Goal: Use online tool/utility: Utilize a website feature to perform a specific function

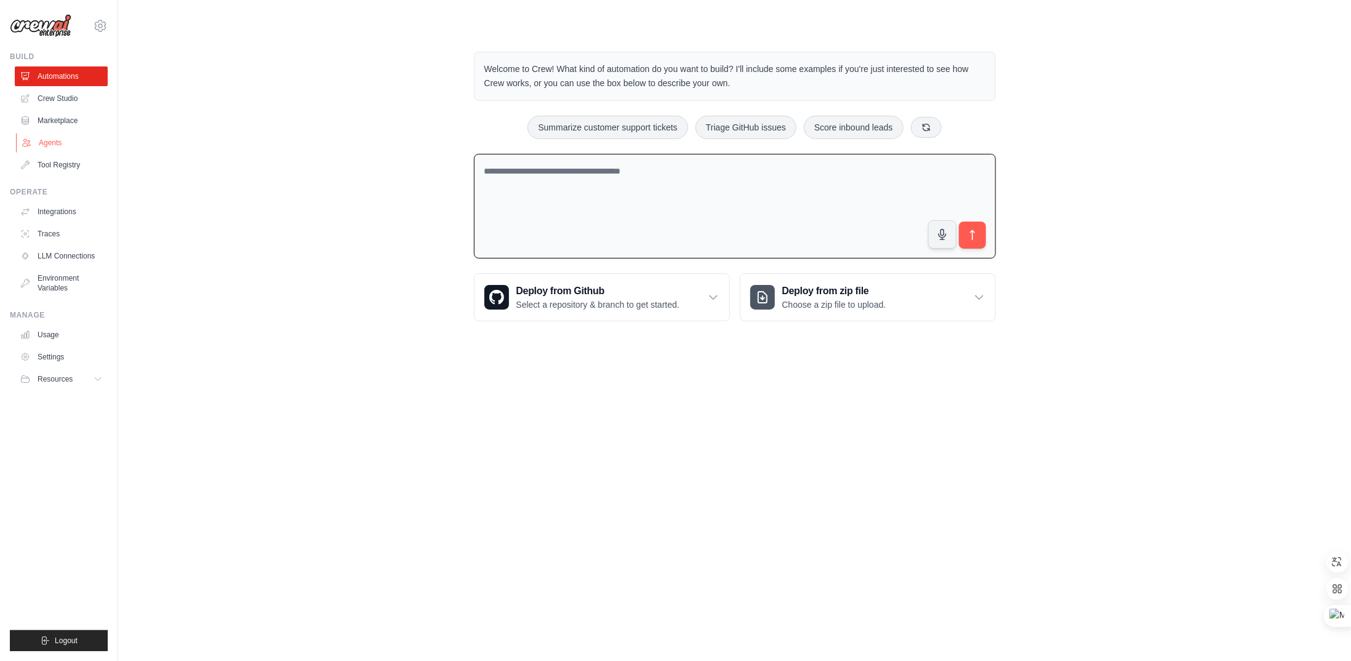
click at [57, 146] on link "Agents" at bounding box center [62, 143] width 93 height 20
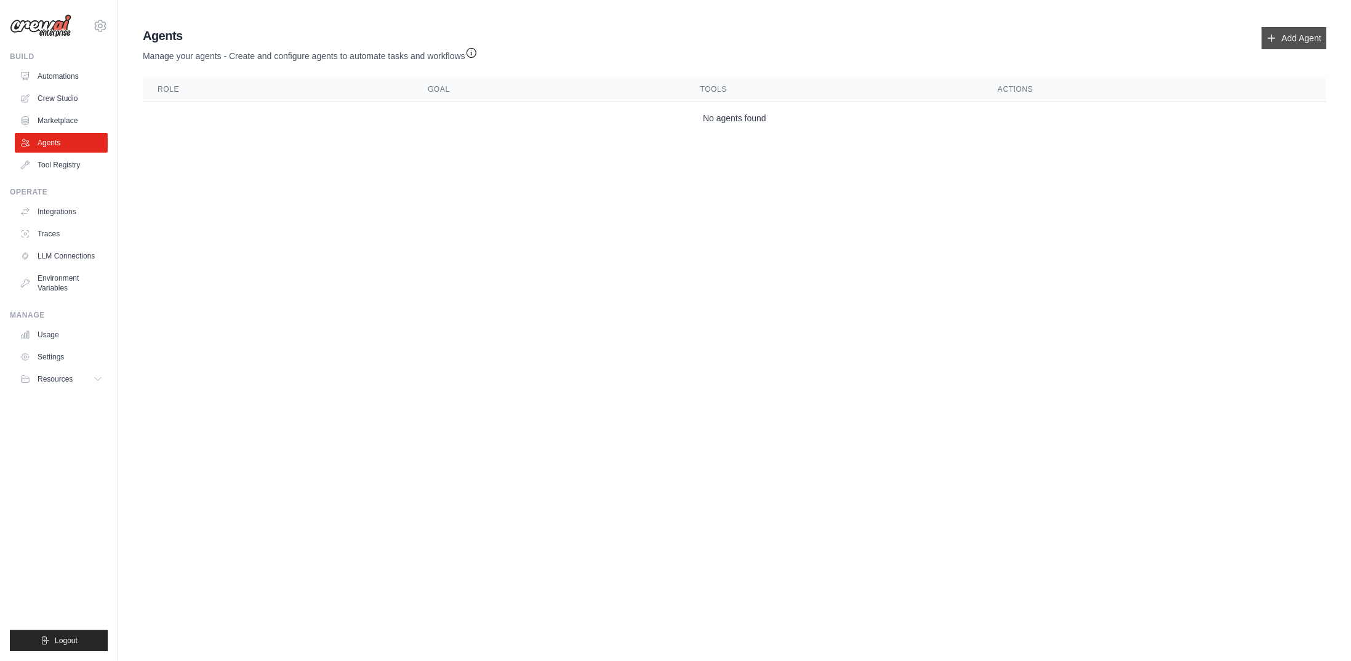
click at [1295, 39] on link "Add Agent" at bounding box center [1294, 38] width 65 height 22
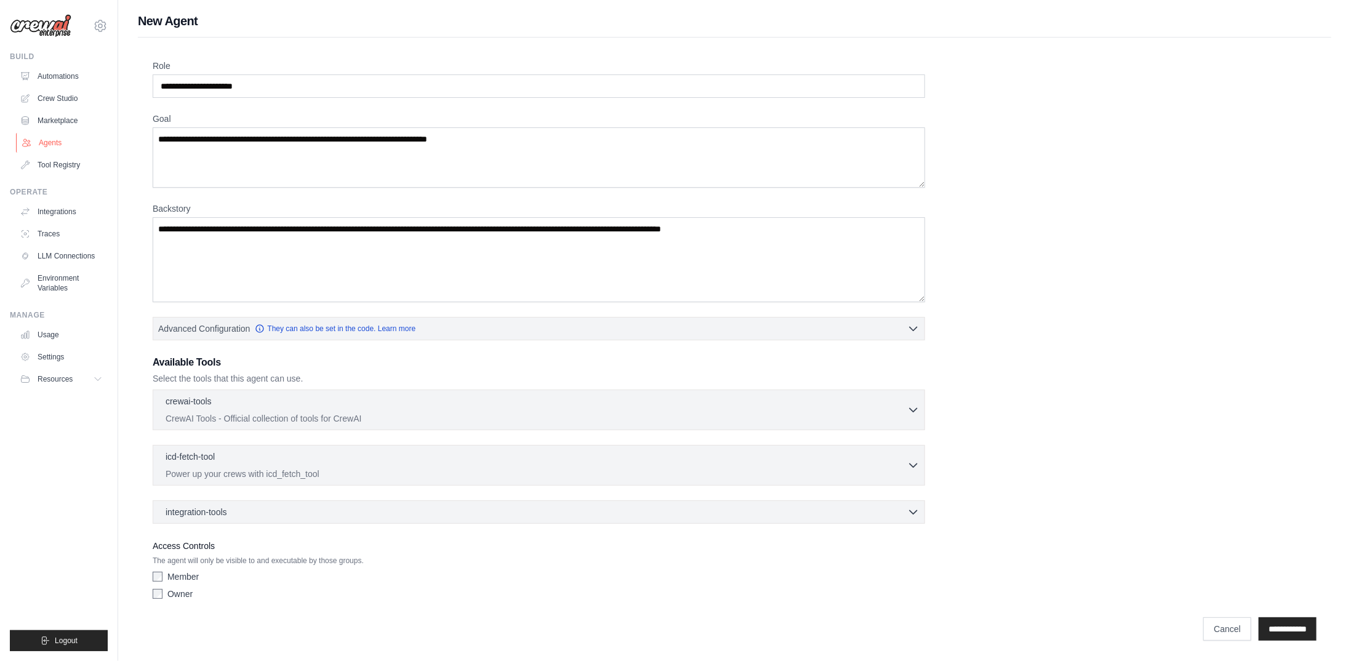
click at [58, 148] on link "Agents" at bounding box center [62, 143] width 93 height 20
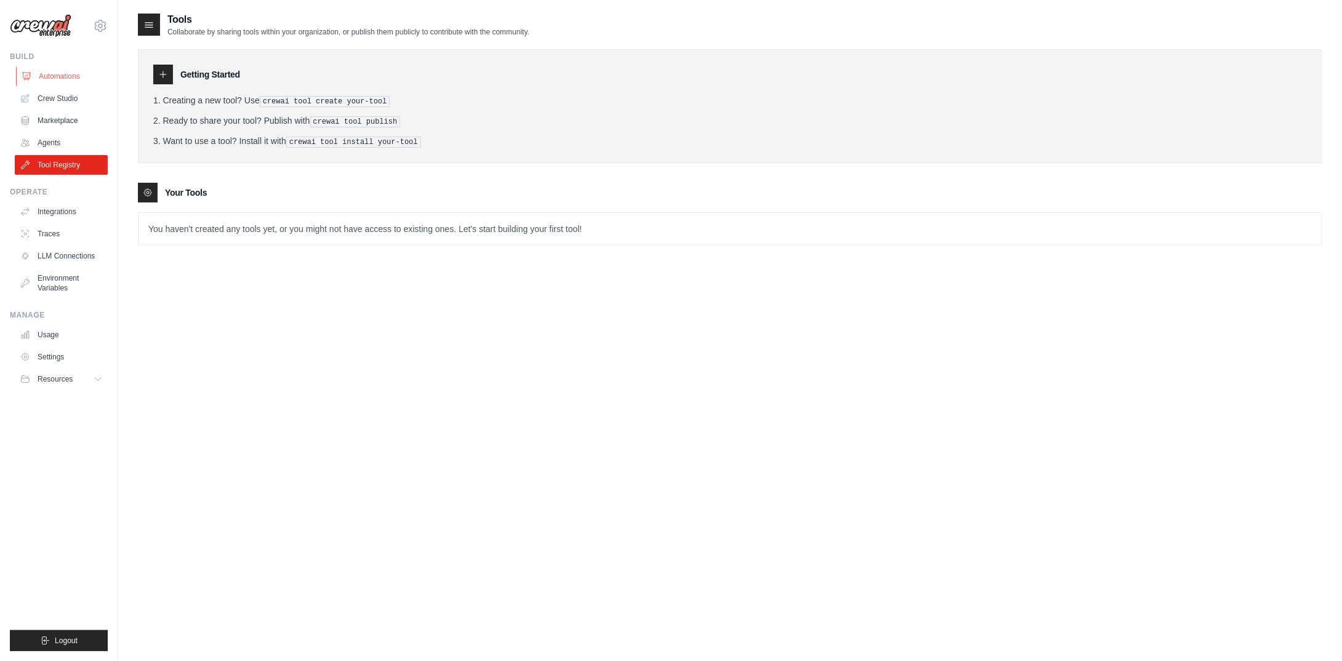
click at [60, 74] on link "Automations" at bounding box center [62, 76] width 93 height 20
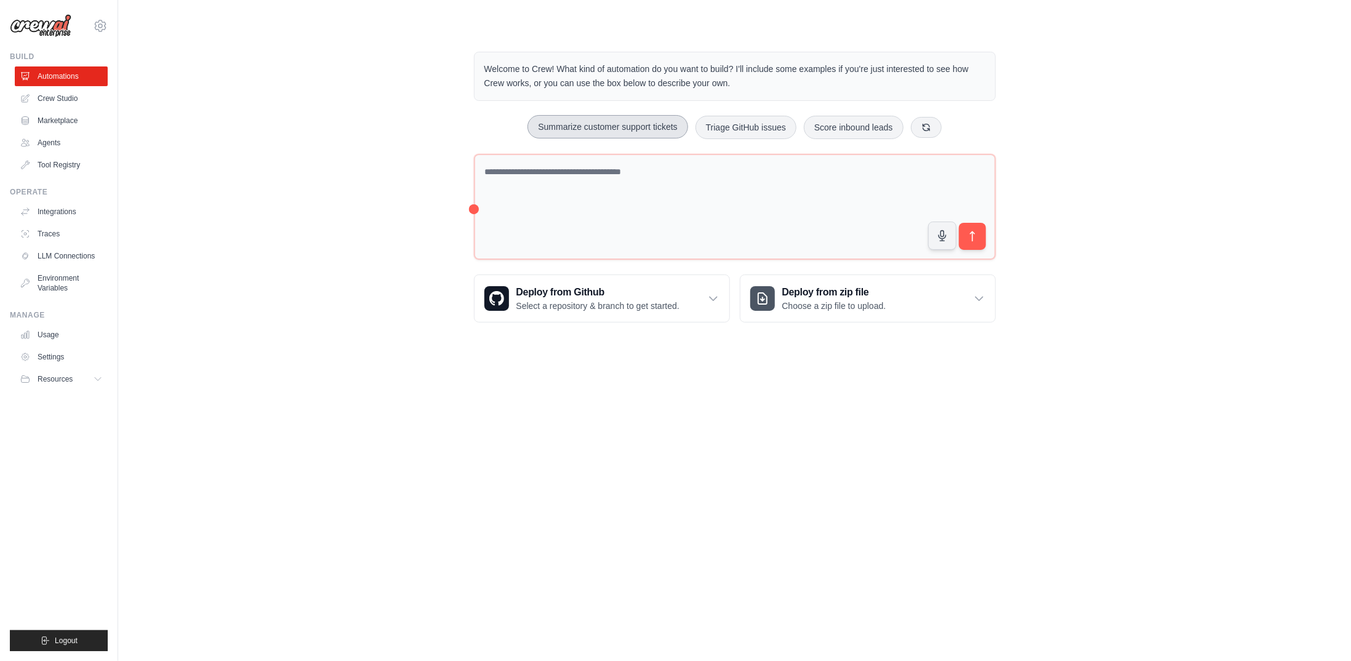
click at [617, 128] on button "Summarize customer support tickets" at bounding box center [607, 126] width 160 height 23
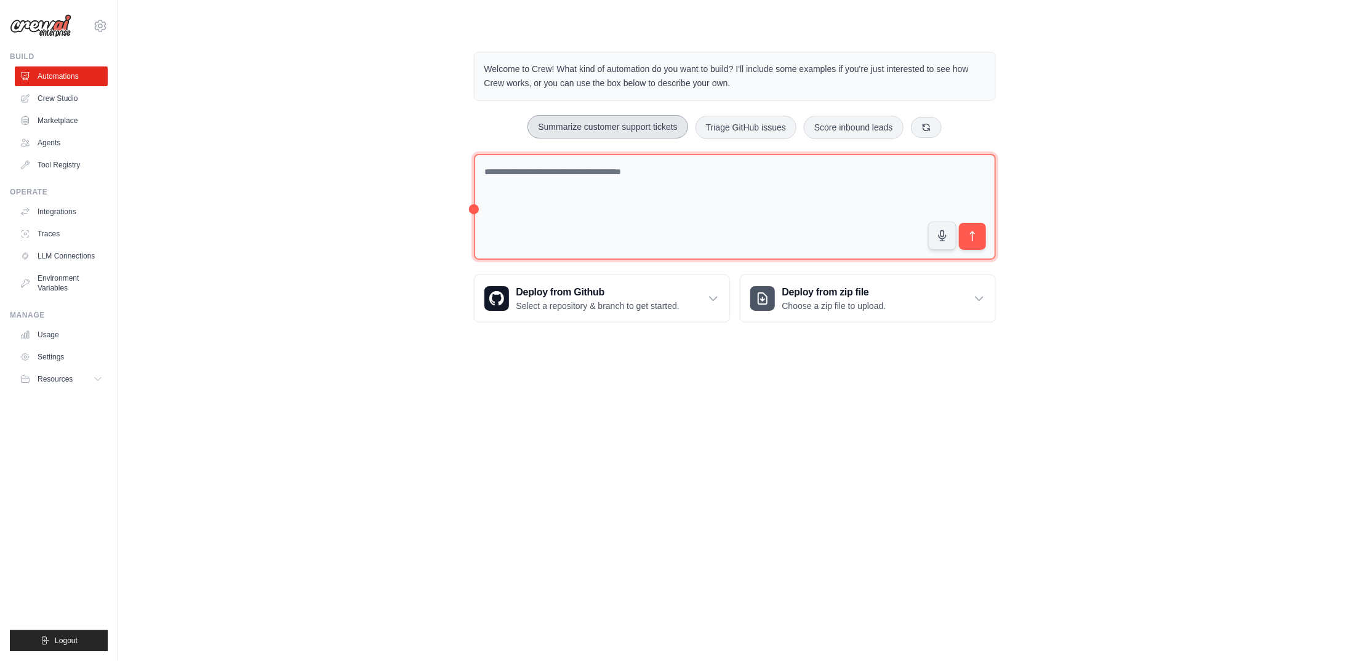
type textarea "**********"
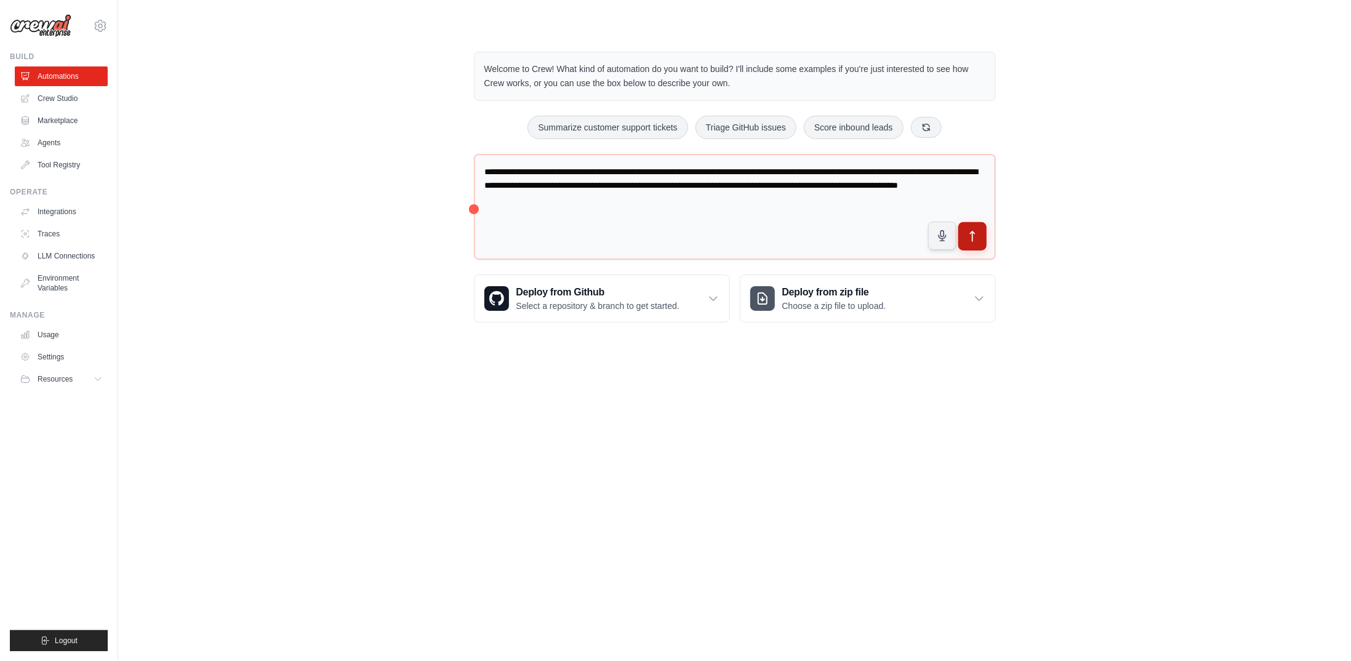
click at [980, 233] on button "submit" at bounding box center [972, 236] width 28 height 28
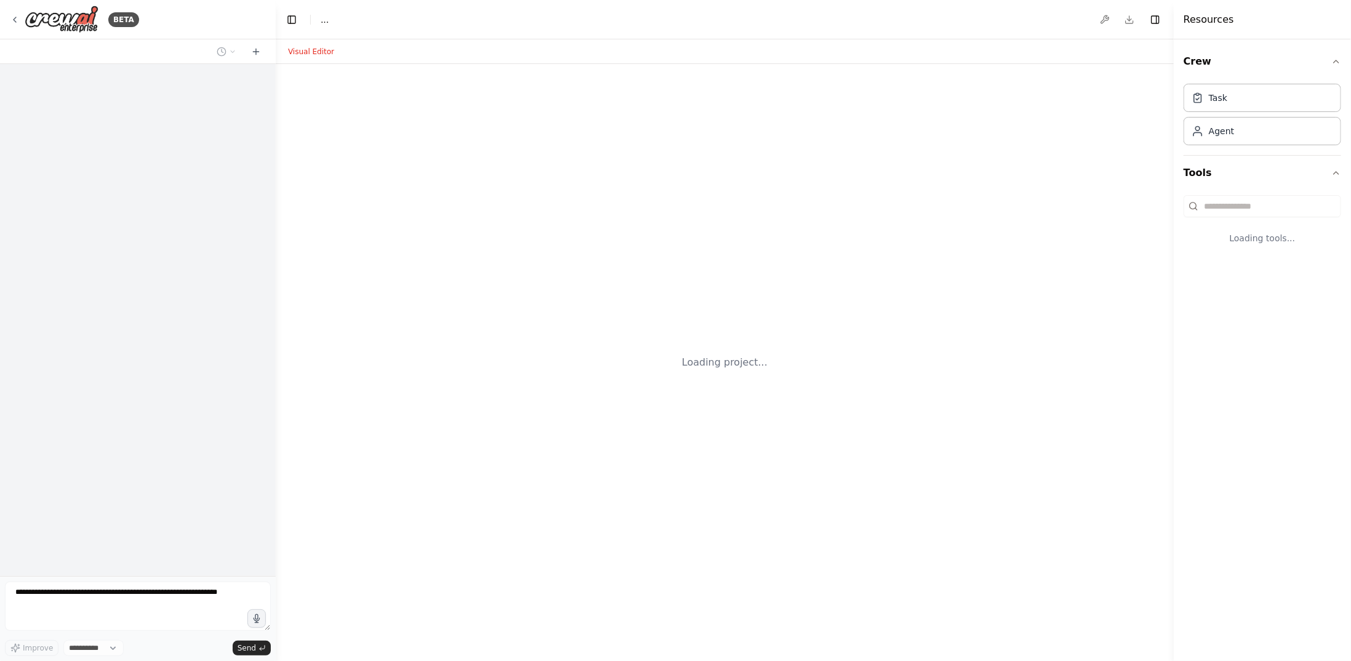
select select "****"
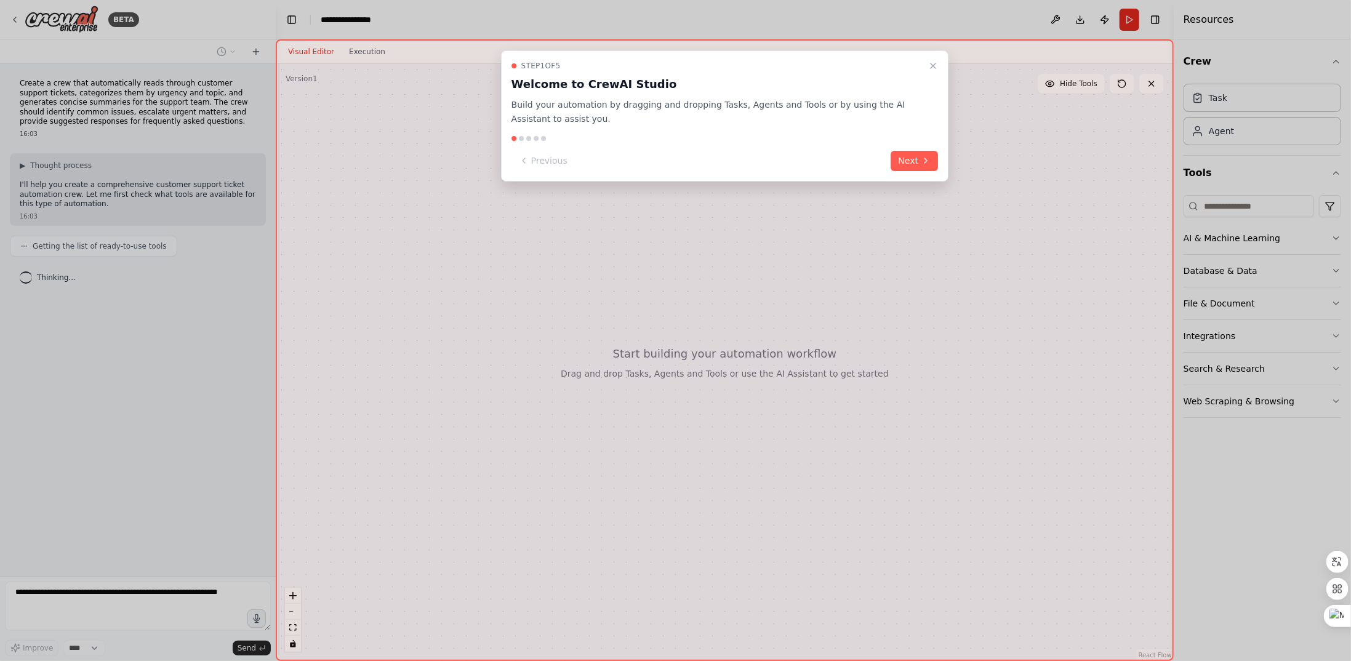
click at [924, 146] on div "Step 1 of 5 Welcome to CrewAI Studio Build your automation by dragging and drop…" at bounding box center [725, 115] width 448 height 131
click at [924, 153] on button "Next" at bounding box center [914, 161] width 47 height 20
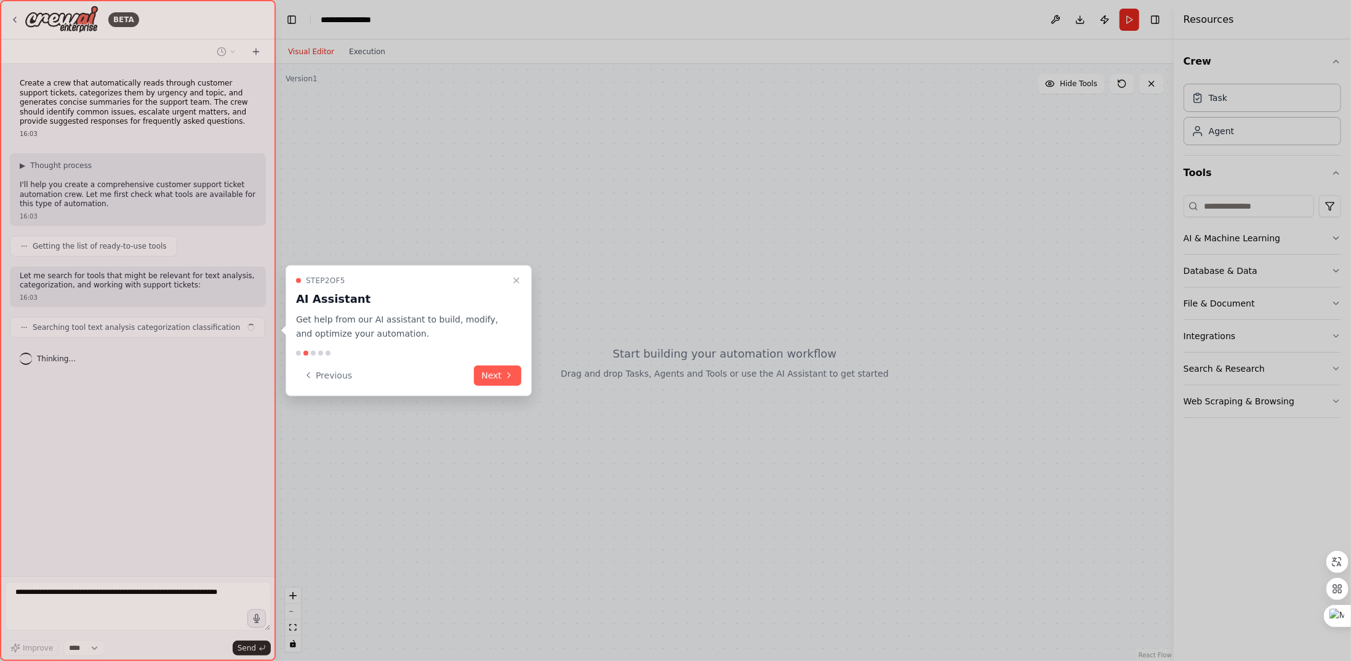
click at [530, 374] on div "Step 2 of 5 AI Assistant Get help from our AI assistant to build, modify, and o…" at bounding box center [409, 330] width 246 height 131
click at [522, 383] on div "Step 2 of 5 AI Assistant Get help from our AI assistant to build, modify, and o…" at bounding box center [409, 330] width 246 height 131
click at [506, 382] on button "Next" at bounding box center [497, 375] width 47 height 20
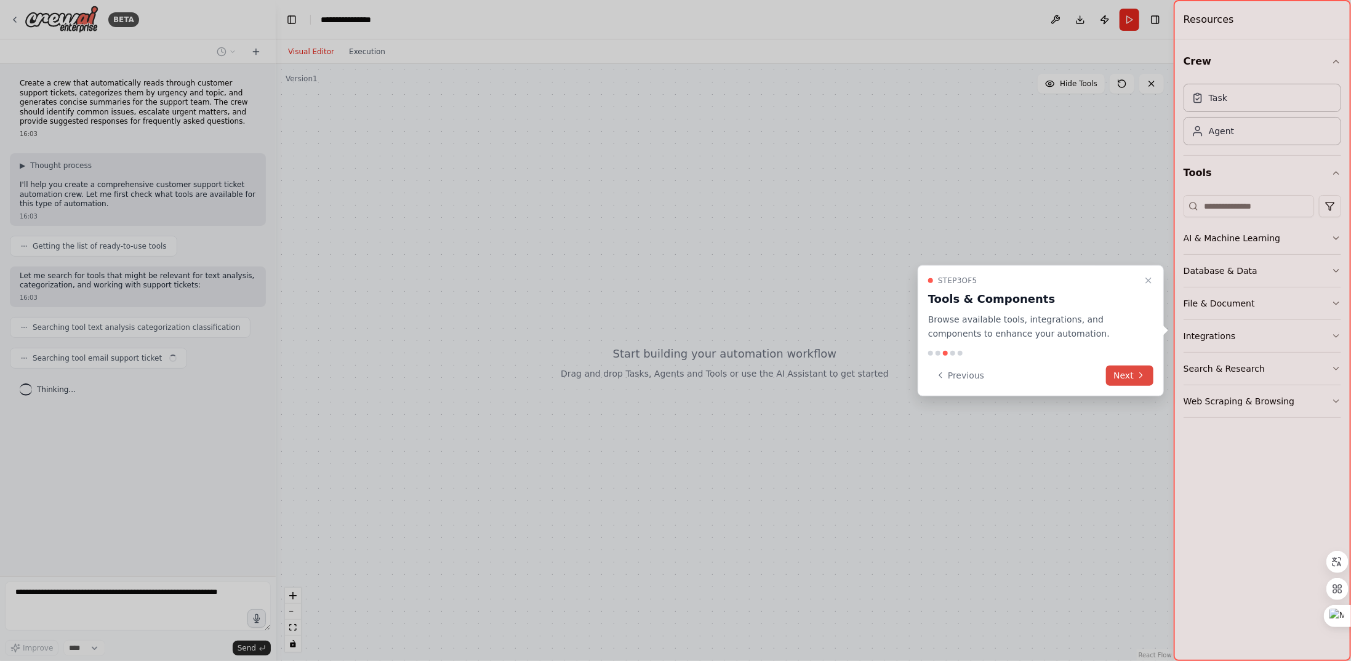
click at [1138, 374] on icon at bounding box center [1141, 375] width 10 height 10
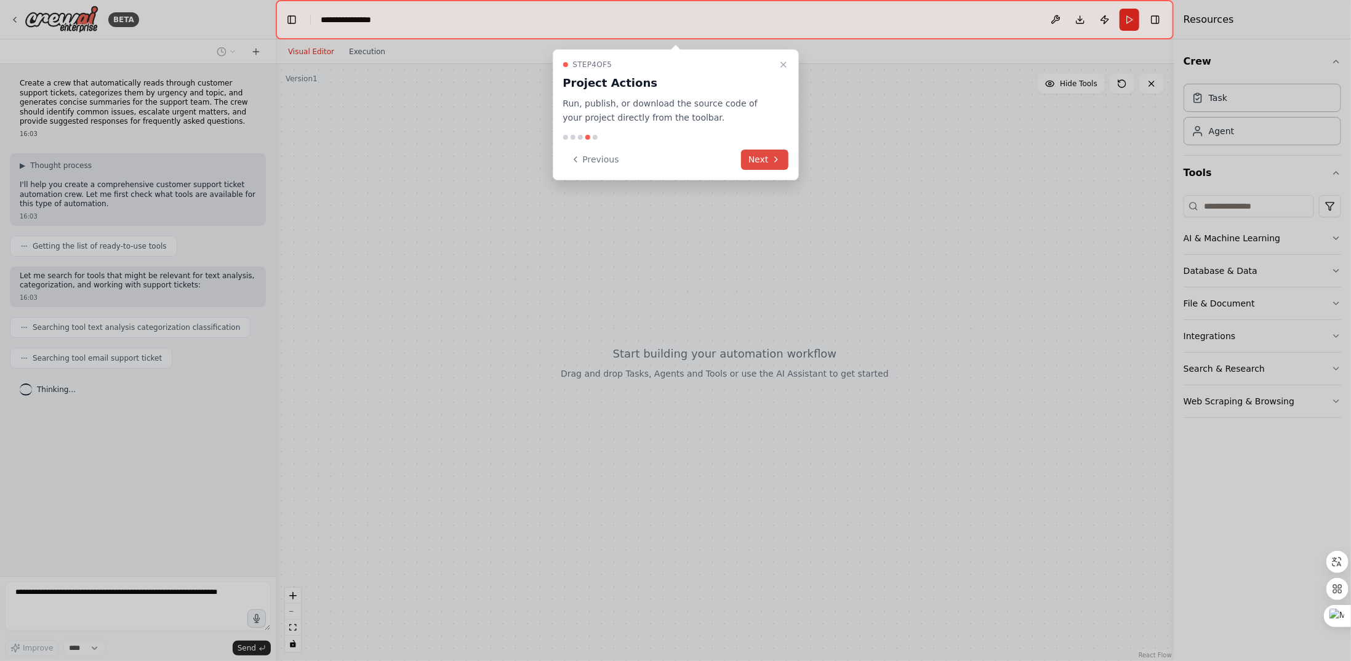
click at [782, 168] on button "Next" at bounding box center [764, 160] width 47 height 20
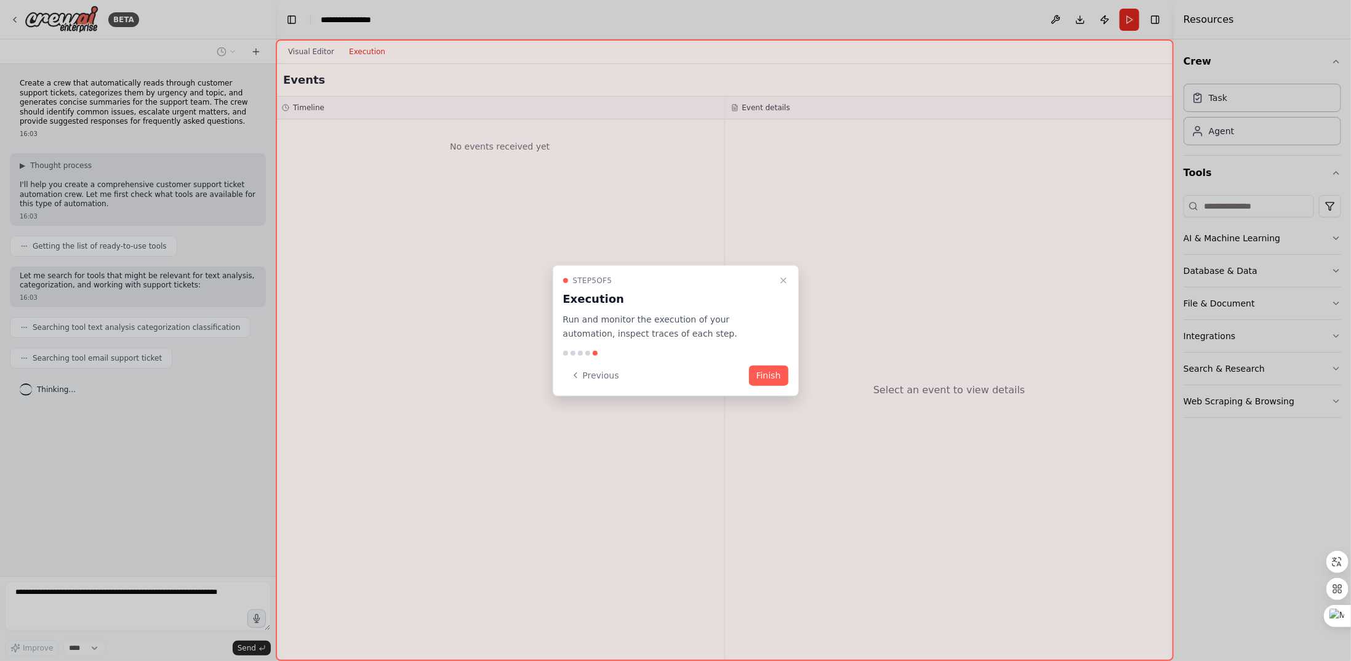
drag, startPoint x: 759, startPoint y: 369, endPoint x: 768, endPoint y: 382, distance: 15.9
click at [759, 369] on button "Finish" at bounding box center [768, 375] width 39 height 20
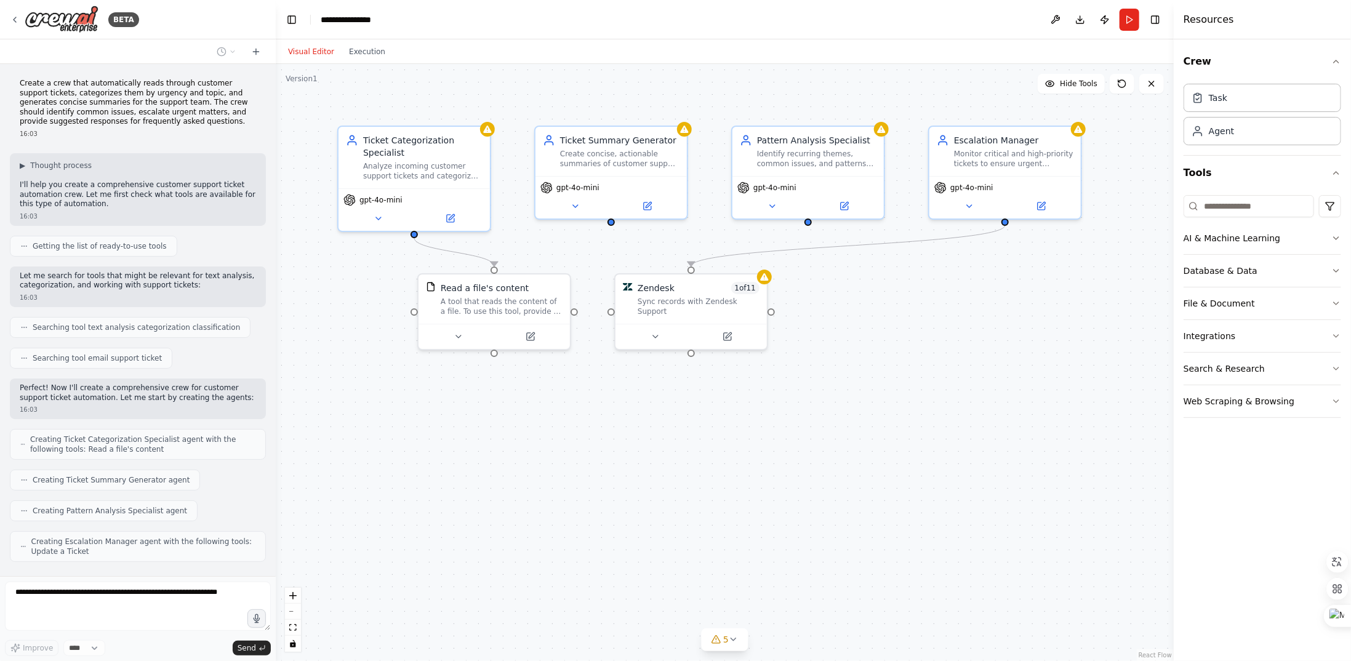
scroll to position [53, 0]
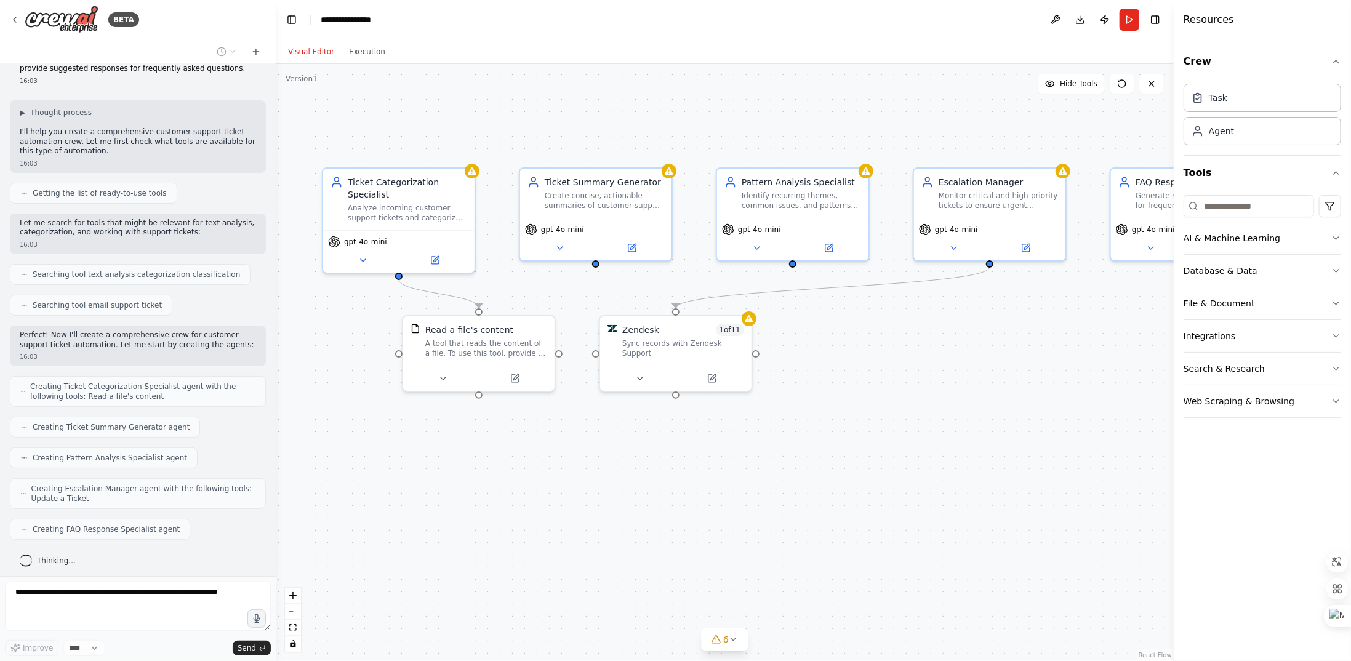
drag, startPoint x: 497, startPoint y: 356, endPoint x: 483, endPoint y: 396, distance: 41.9
click at [483, 396] on div ".deletable-edge-delete-btn { width: 20px; height: 20px; border: 0px solid #ffff…" at bounding box center [725, 362] width 898 height 597
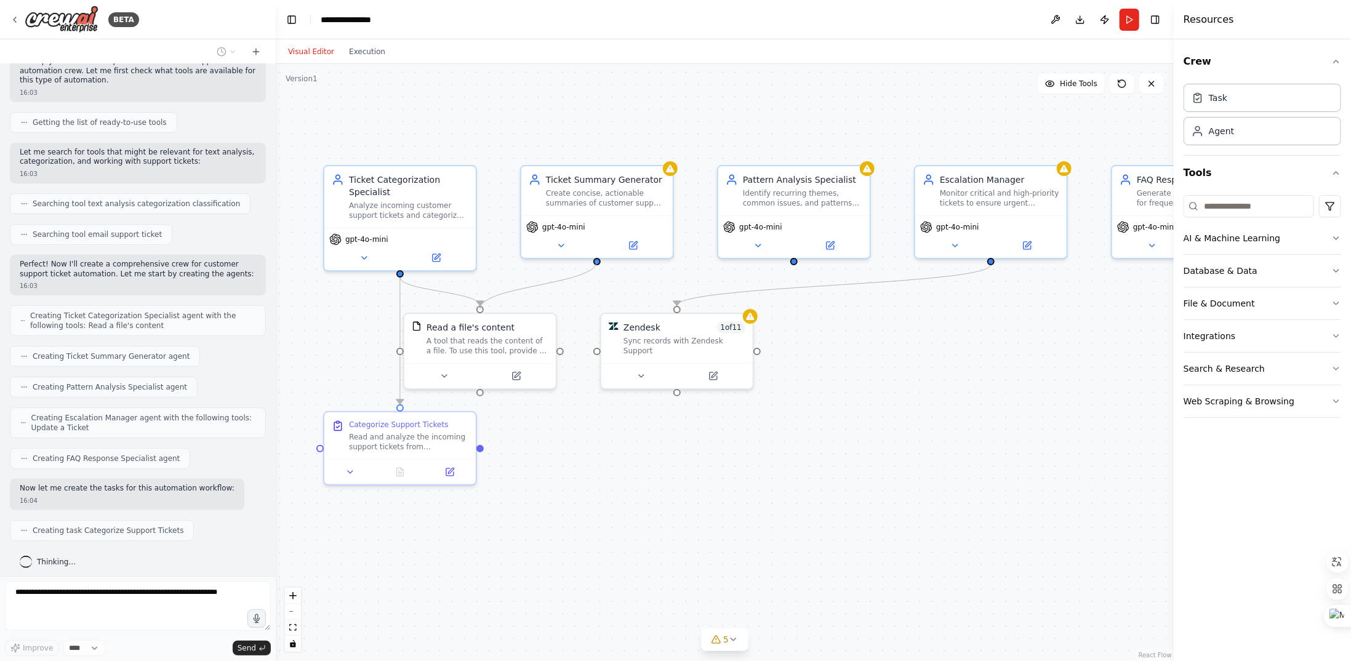
drag, startPoint x: 401, startPoint y: 349, endPoint x: 596, endPoint y: 266, distance: 212.0
click at [596, 266] on div ".deletable-edge-delete-btn { width: 20px; height: 20px; border: 0px solid #ffff…" at bounding box center [725, 362] width 898 height 597
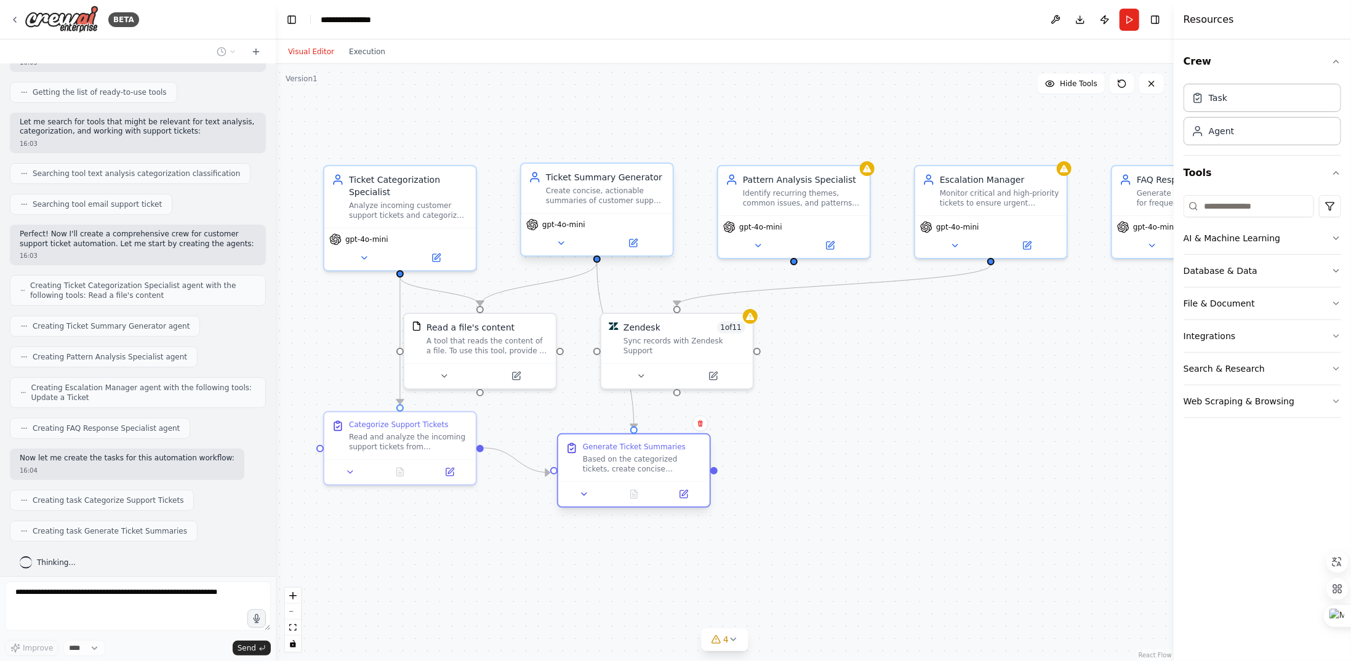
scroll to position [185, 0]
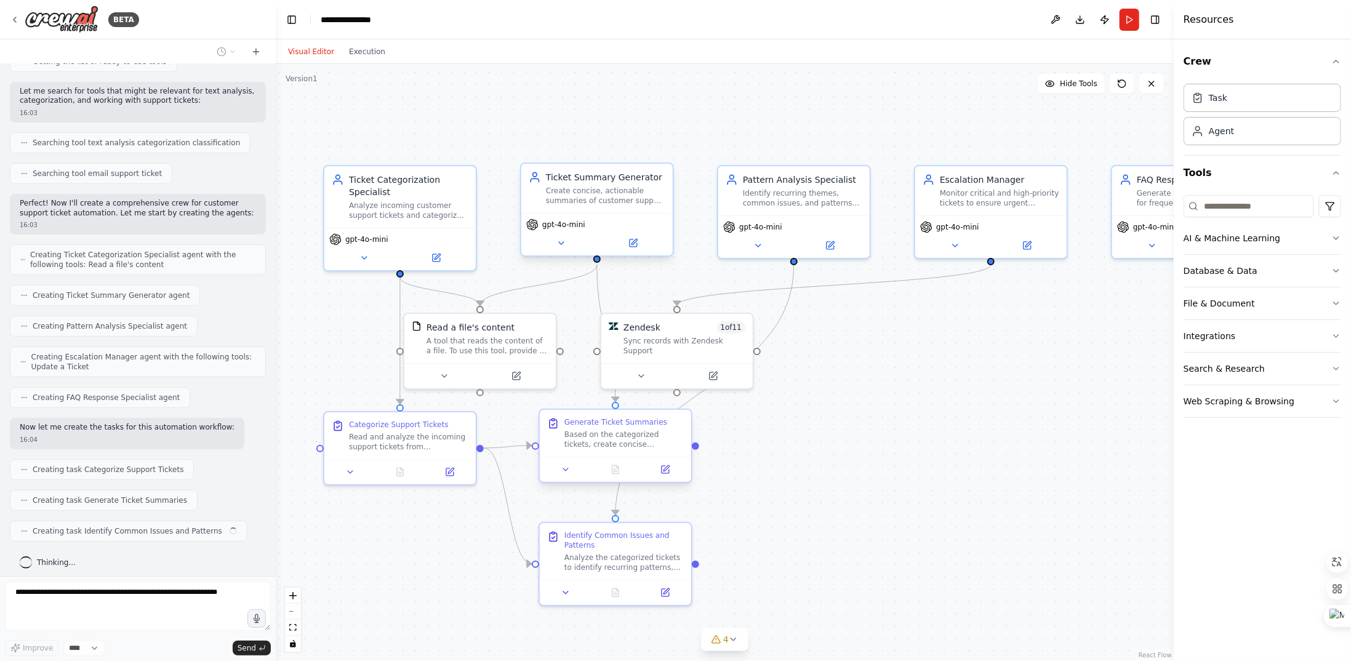
drag, startPoint x: 641, startPoint y: 446, endPoint x: 656, endPoint y: 462, distance: 22.2
click at [656, 462] on div "Generate Ticket Summaries Based on the categorized tickets, create concise summ…" at bounding box center [616, 446] width 154 height 74
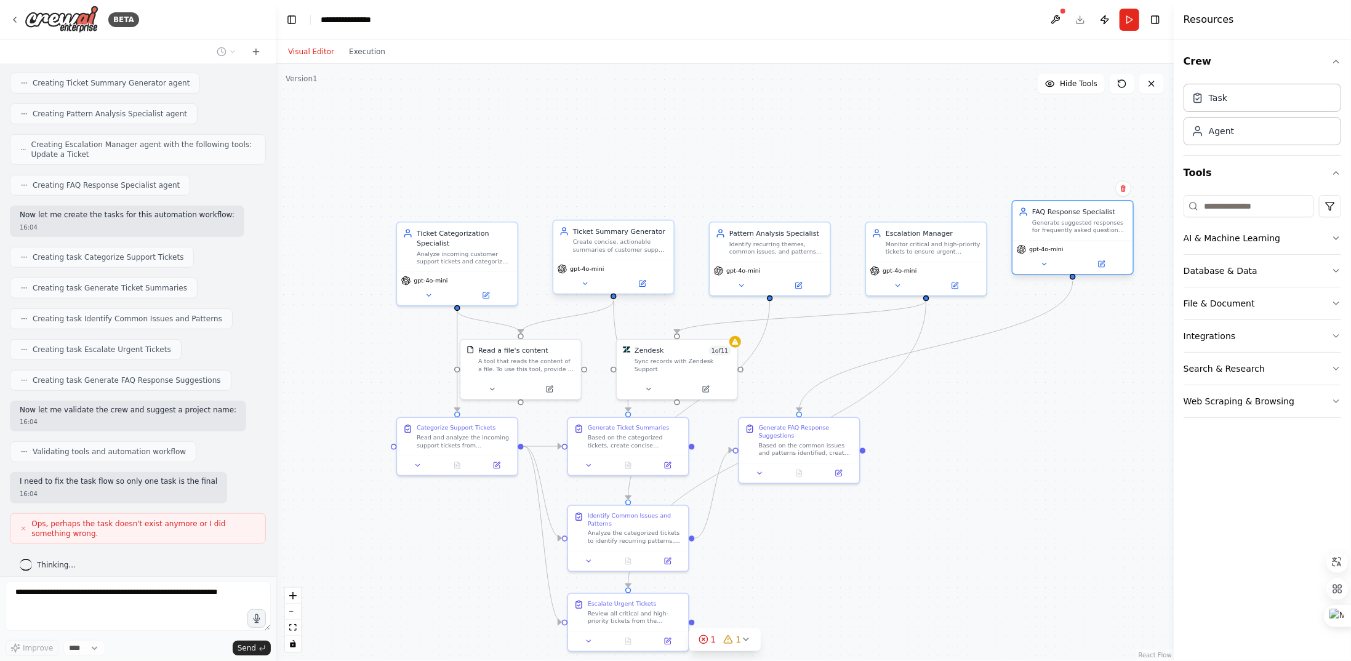
scroll to position [407, 0]
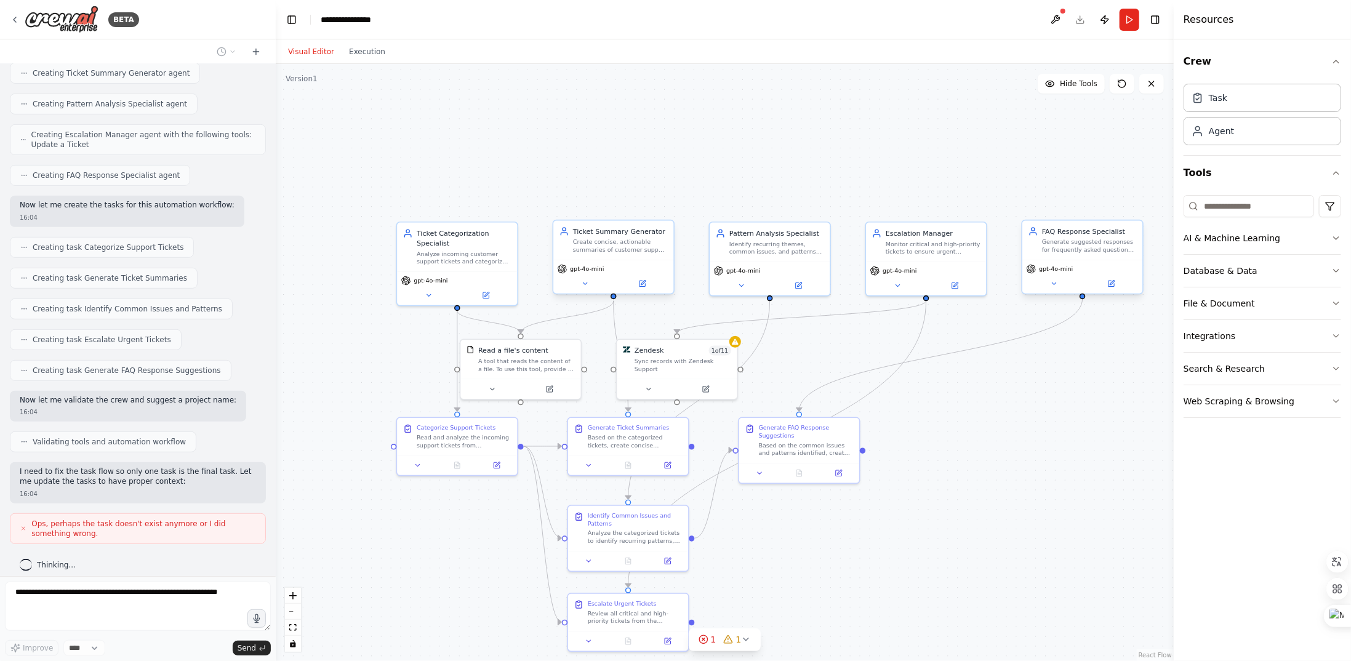
drag, startPoint x: 1049, startPoint y: 256, endPoint x: 1033, endPoint y: 241, distance: 22.6
click at [1033, 241] on div "FAQ Response Specialist Generate suggested responses for frequently asked quest…" at bounding box center [1083, 257] width 122 height 74
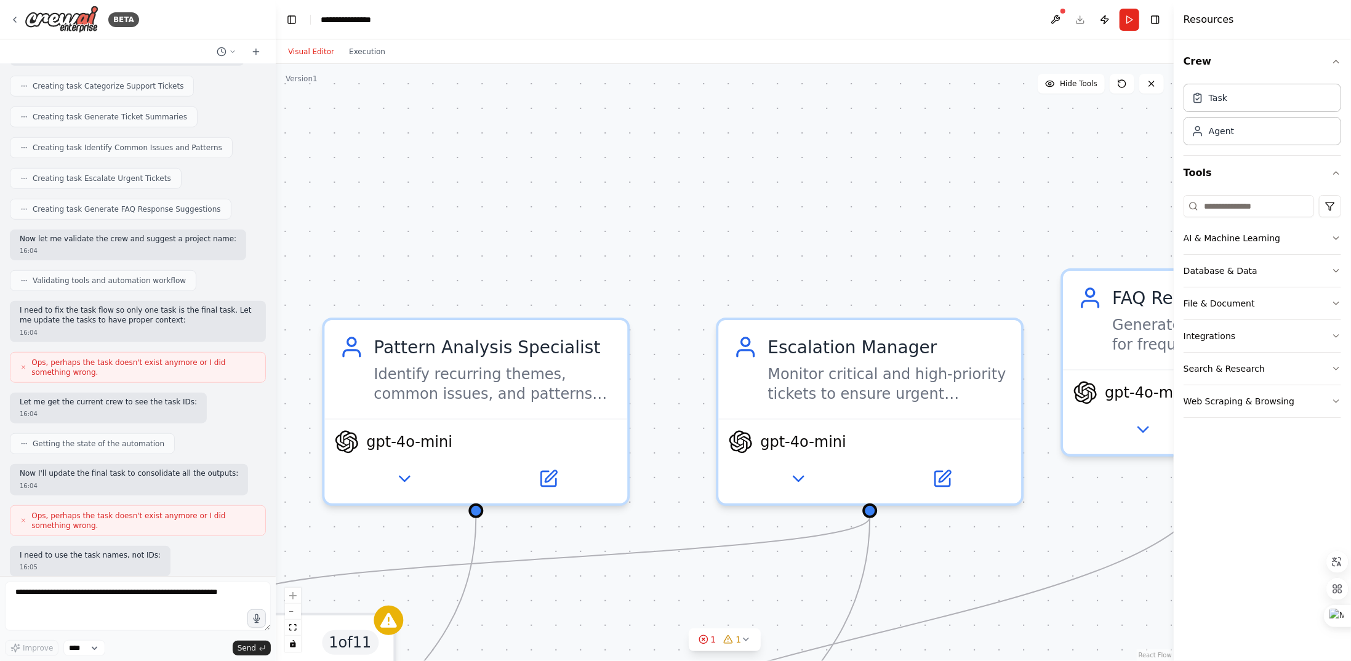
scroll to position [630, 0]
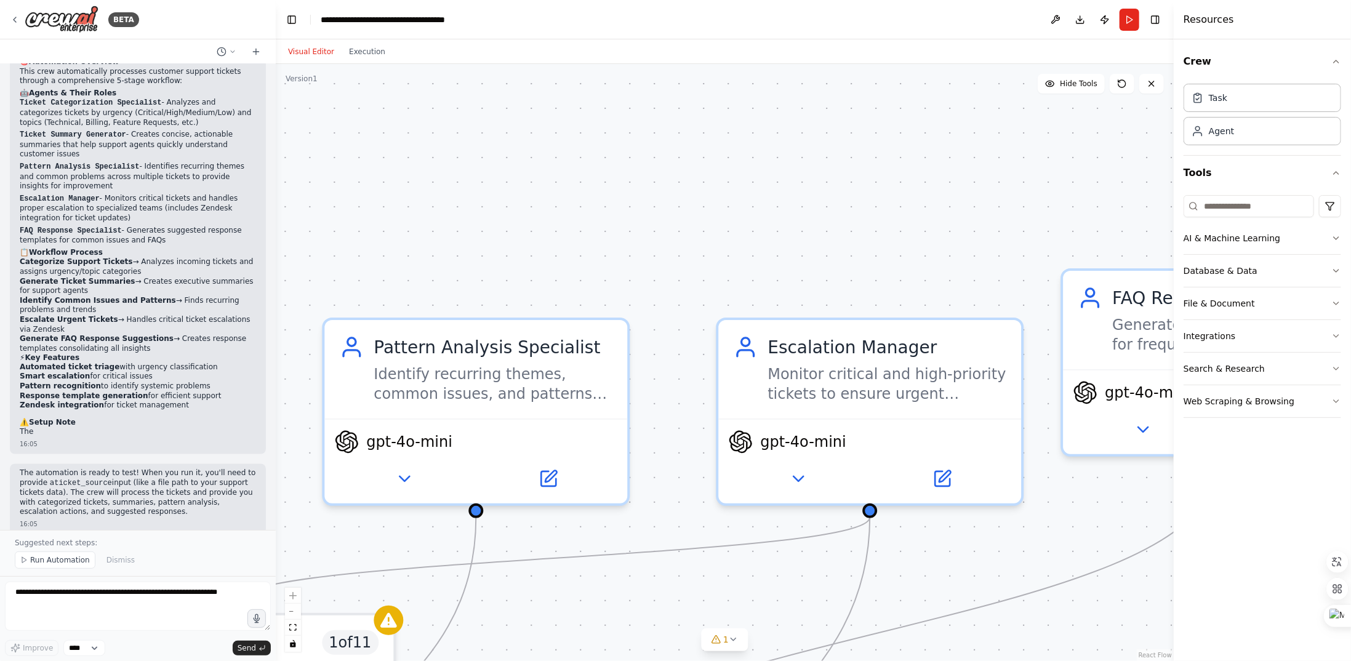
click at [141, 382] on li "Pattern recognition to identify systemic problems" at bounding box center [138, 387] width 236 height 10
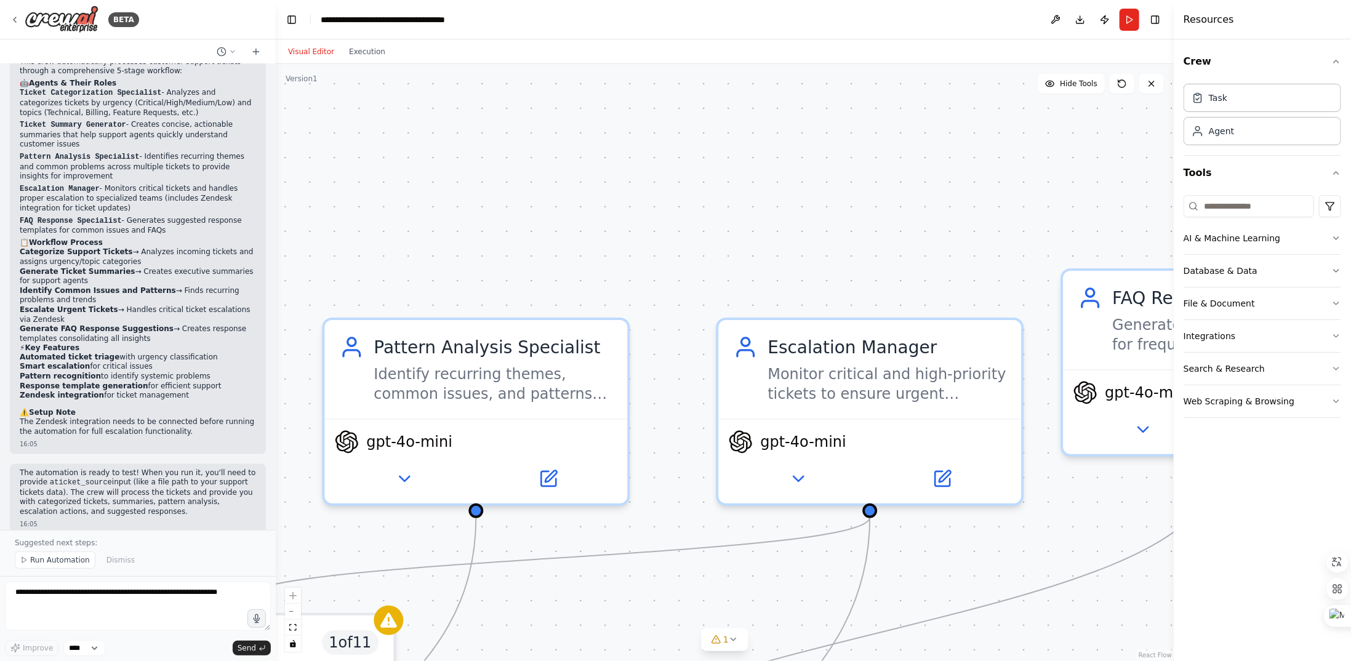
scroll to position [769, 0]
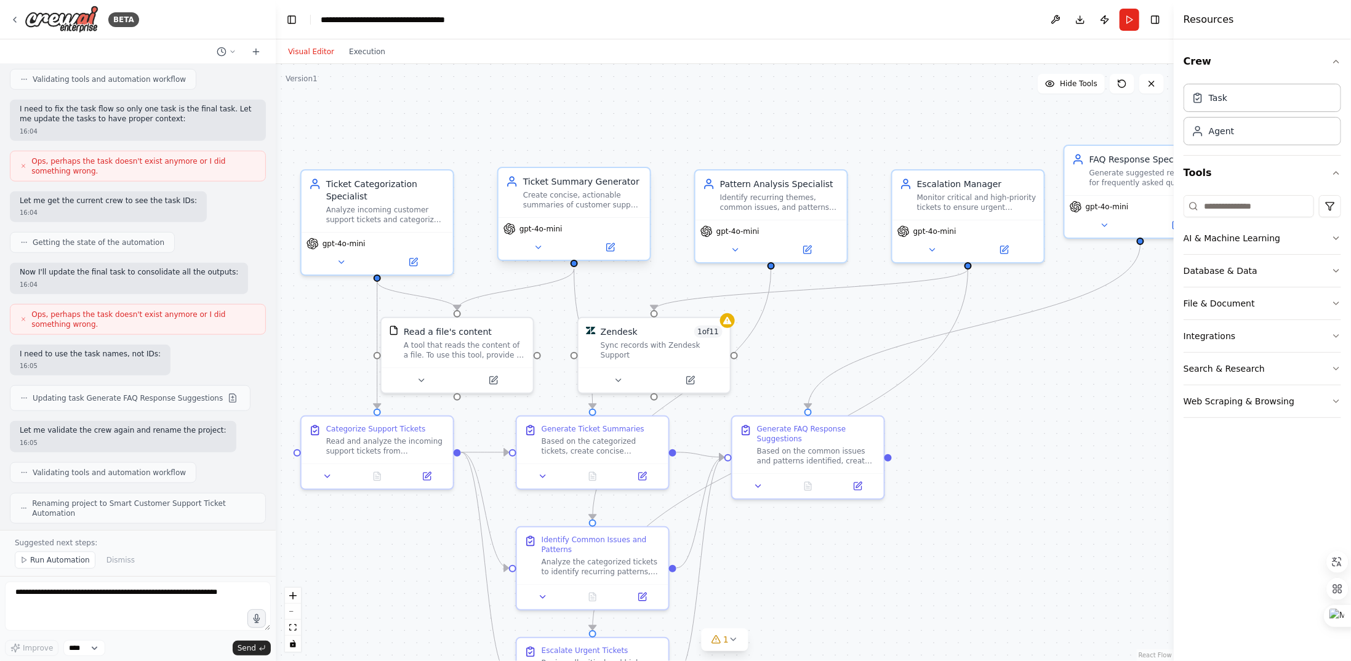
drag, startPoint x: 567, startPoint y: 220, endPoint x: 929, endPoint y: 38, distance: 404.6
click at [929, 38] on main "**********" at bounding box center [725, 330] width 898 height 661
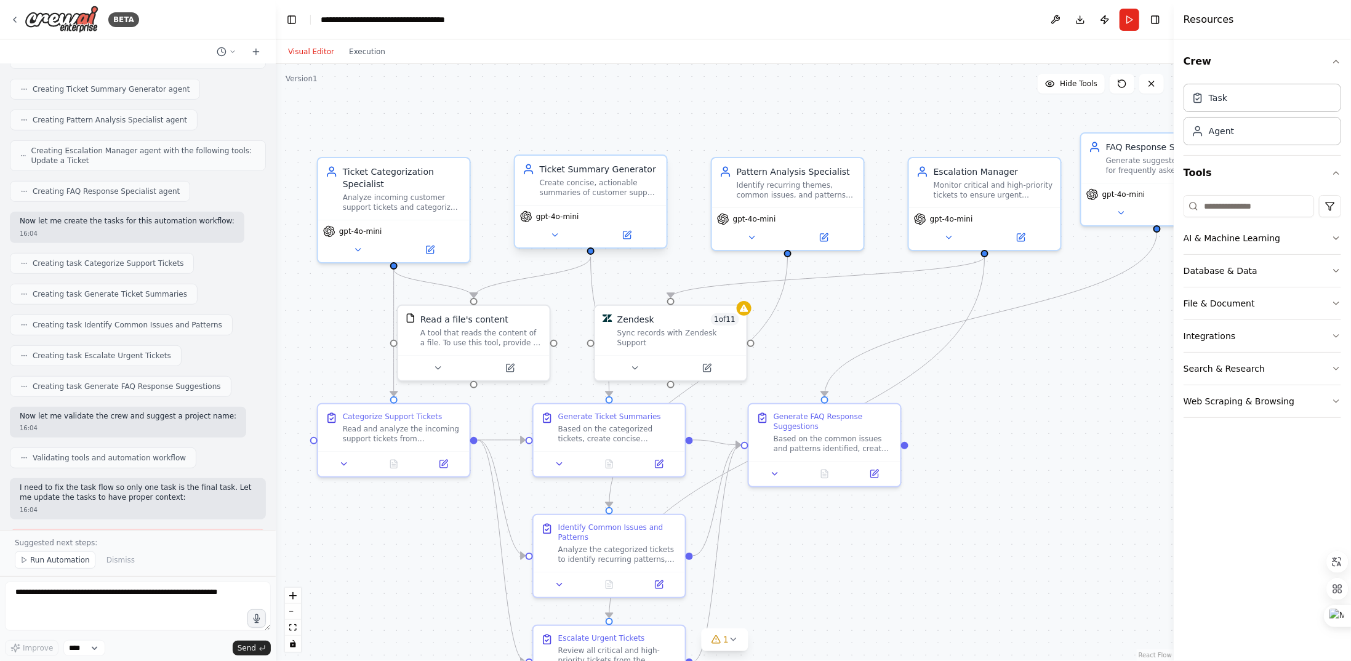
scroll to position [154, 0]
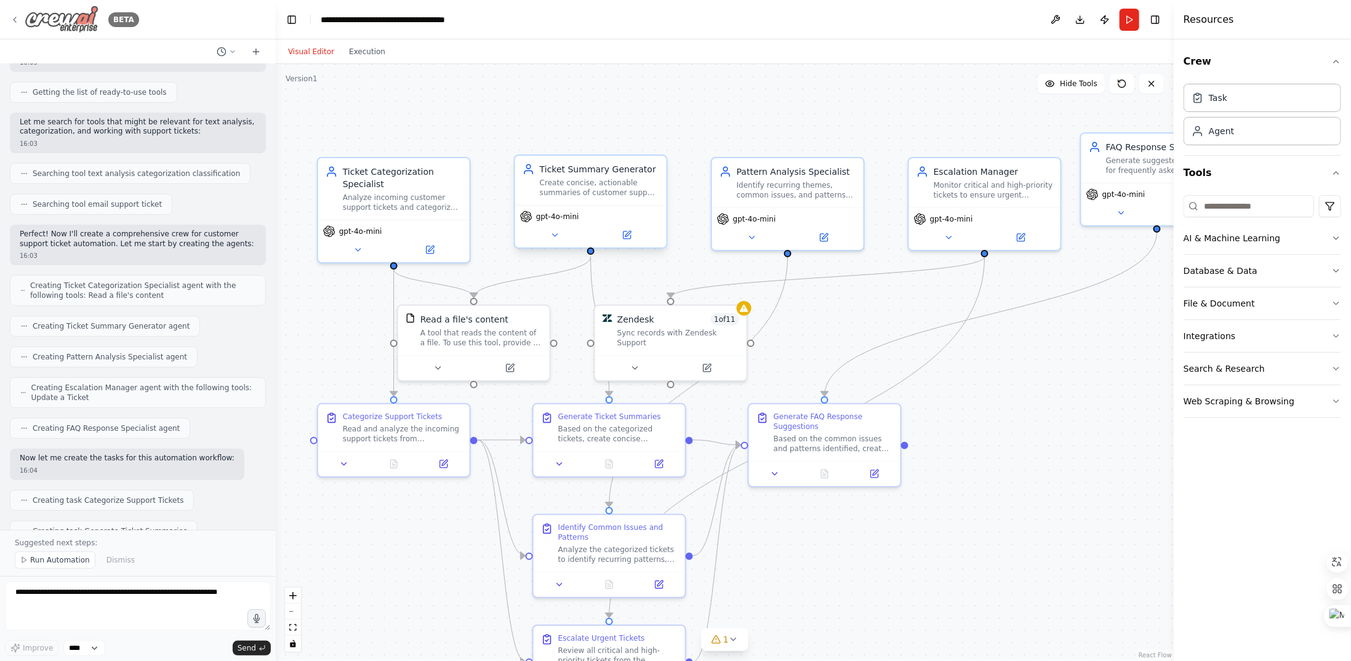
click at [76, 22] on img at bounding box center [62, 20] width 74 height 28
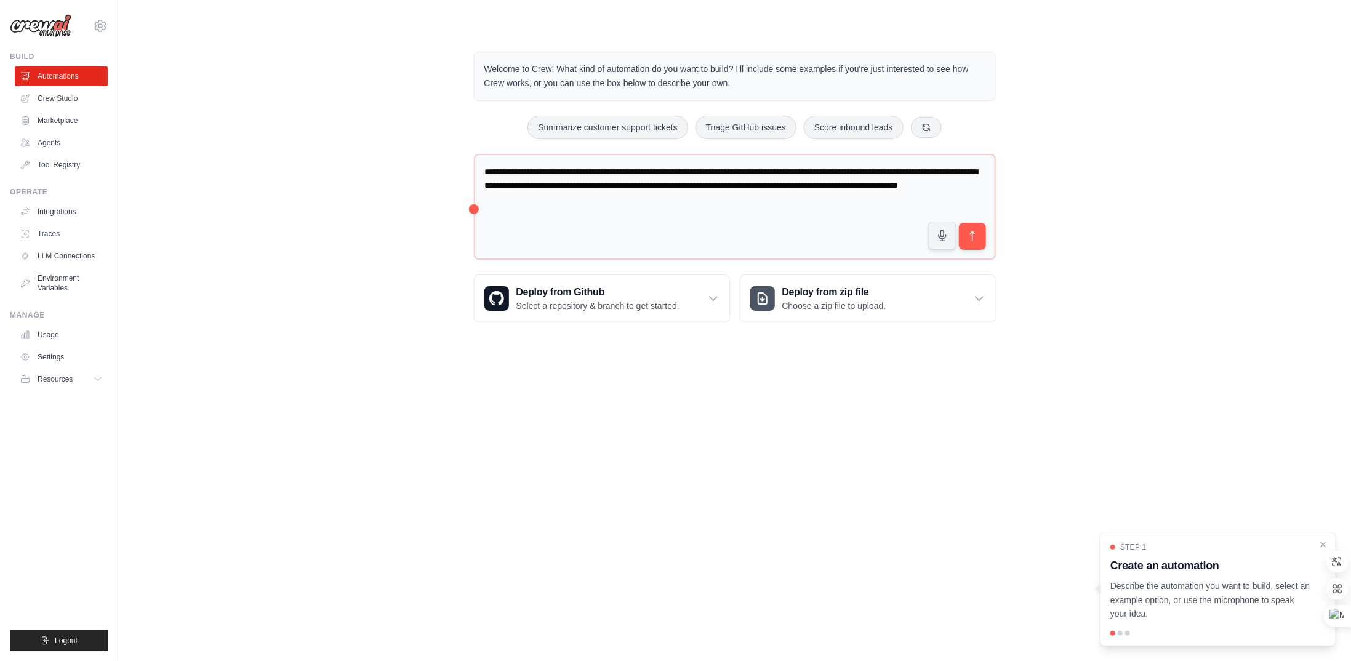
click at [1211, 611] on p "Describe the automation you want to build, select an example option, or use the…" at bounding box center [1210, 600] width 201 height 42
click at [1212, 601] on p "Describe the automation you want to build, select an example option, or use the…" at bounding box center [1210, 600] width 201 height 42
click at [102, 24] on icon at bounding box center [100, 25] width 15 height 15
click at [1330, 544] on div at bounding box center [1337, 589] width 22 height 130
click at [1326, 545] on icon "Close walkthrough" at bounding box center [1323, 544] width 11 height 11
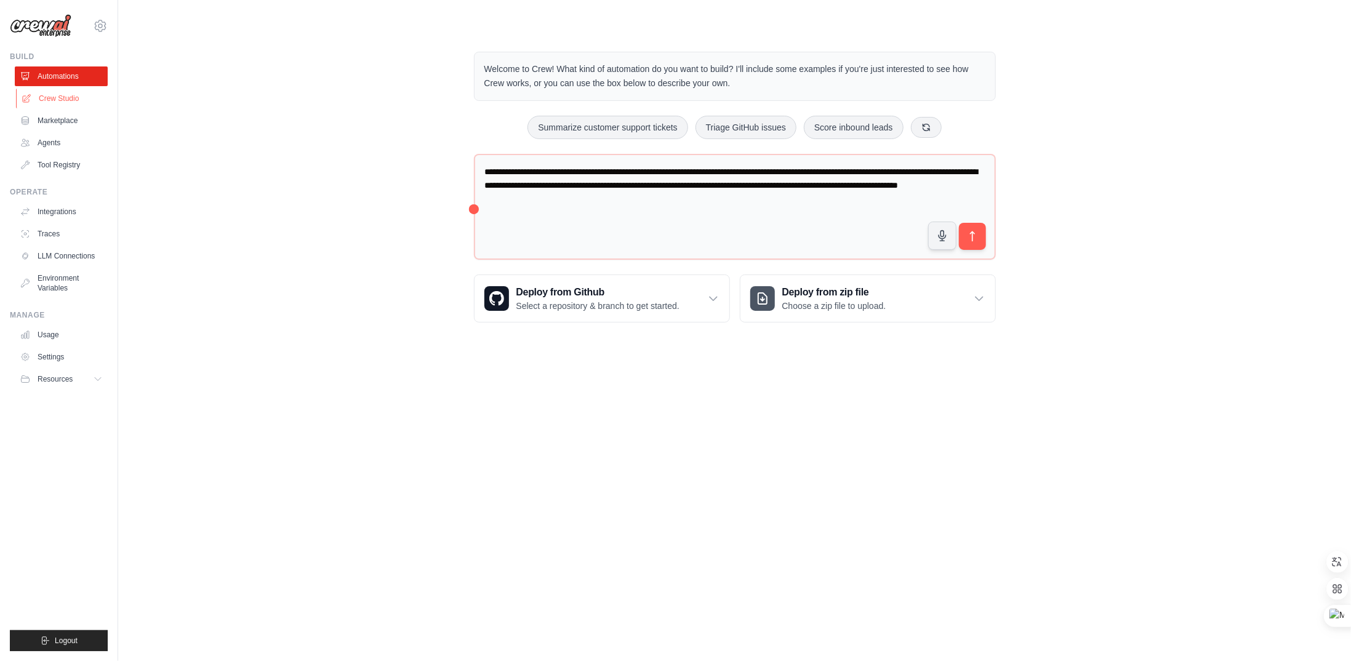
click at [65, 105] on link "Crew Studio" at bounding box center [62, 99] width 93 height 20
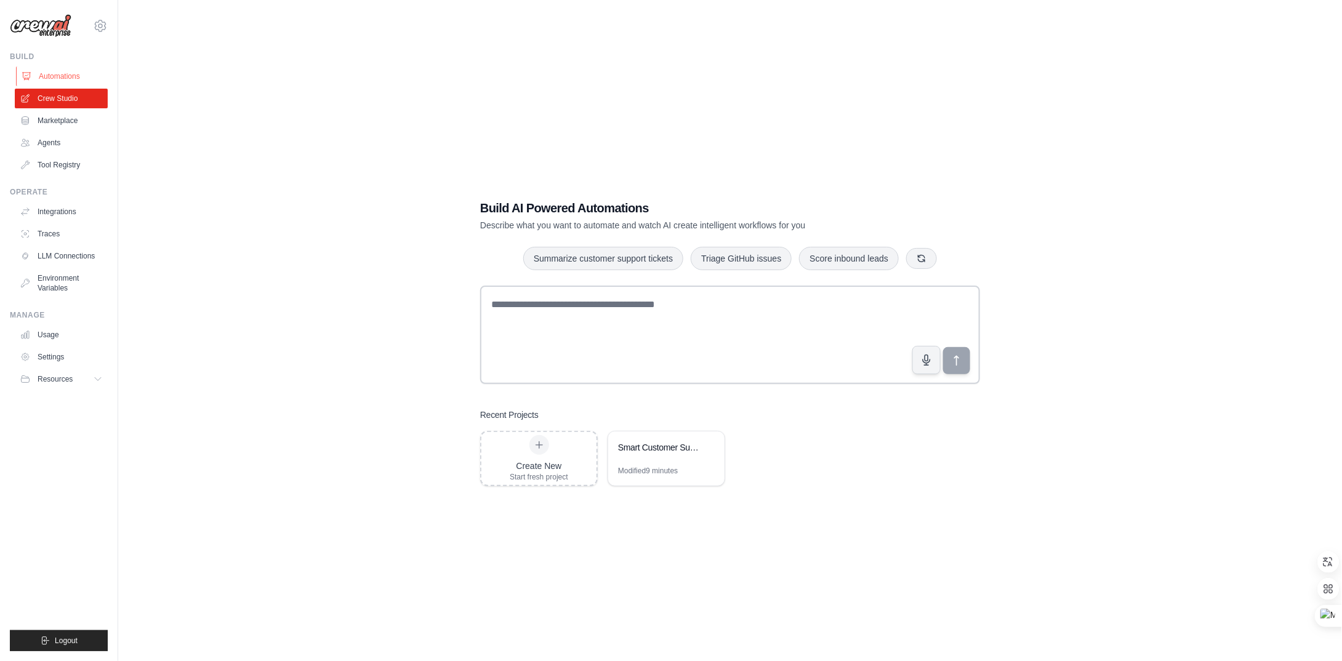
click at [59, 84] on link "Automations" at bounding box center [62, 76] width 93 height 20
click at [101, 20] on icon at bounding box center [100, 25] width 15 height 15
